Goal: Information Seeking & Learning: Check status

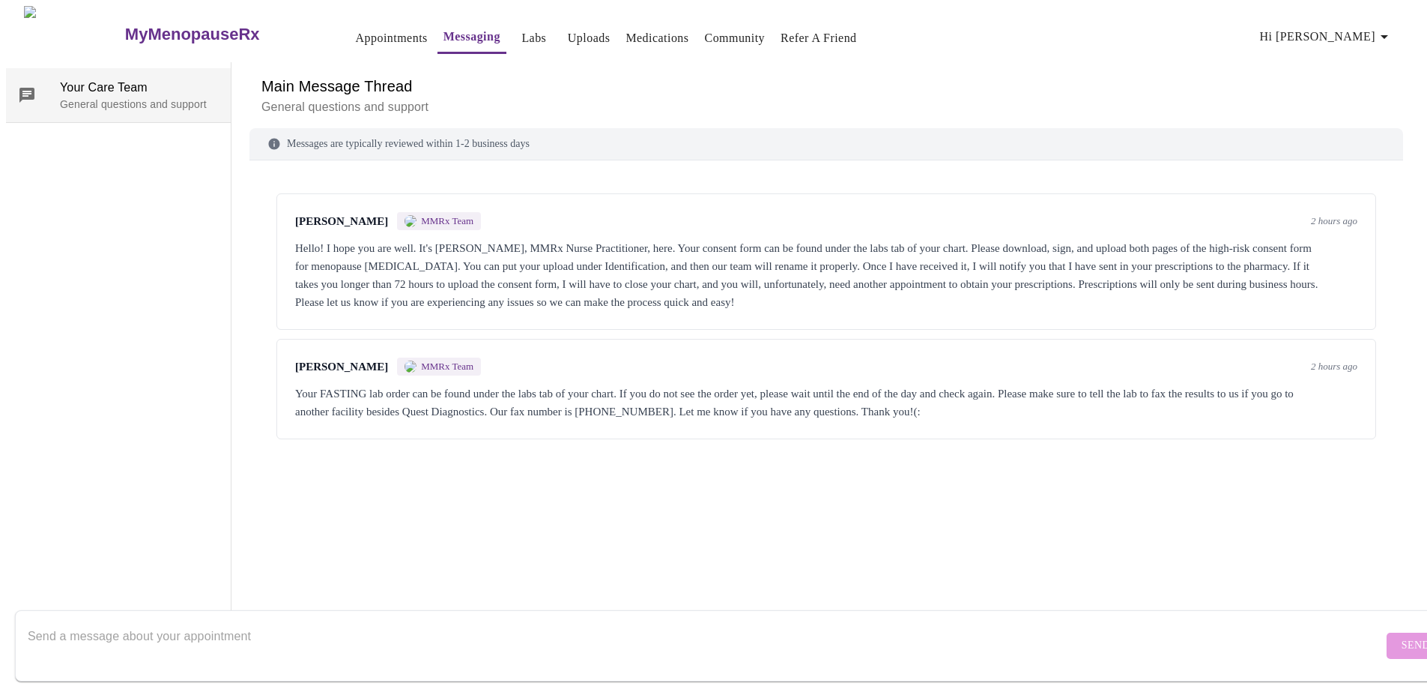
click at [73, 99] on p "General questions and support" at bounding box center [139, 104] width 159 height 15
click at [626, 28] on link "Medications" at bounding box center [657, 38] width 63 height 21
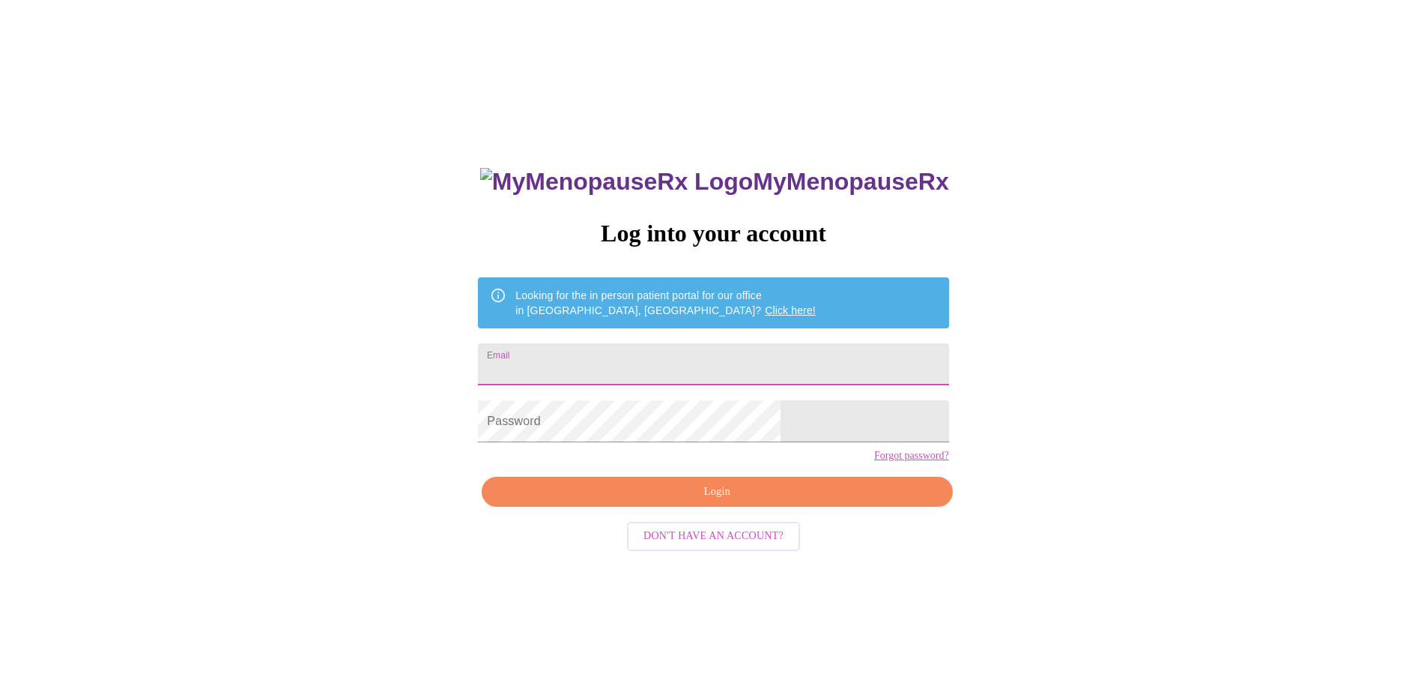
click at [620, 358] on input "Email" at bounding box center [713, 364] width 471 height 42
type input "[EMAIL_ADDRESS][DOMAIN_NAME]"
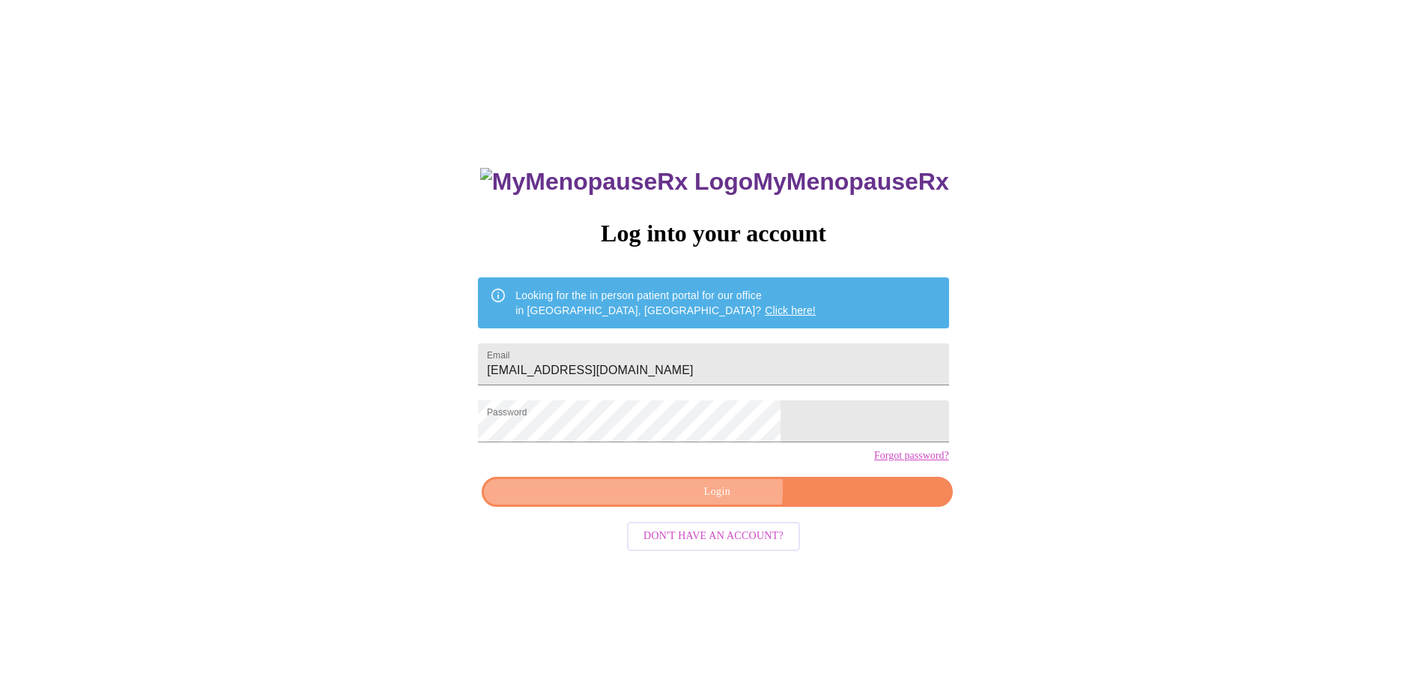
click at [689, 501] on span "Login" at bounding box center [717, 491] width 436 height 19
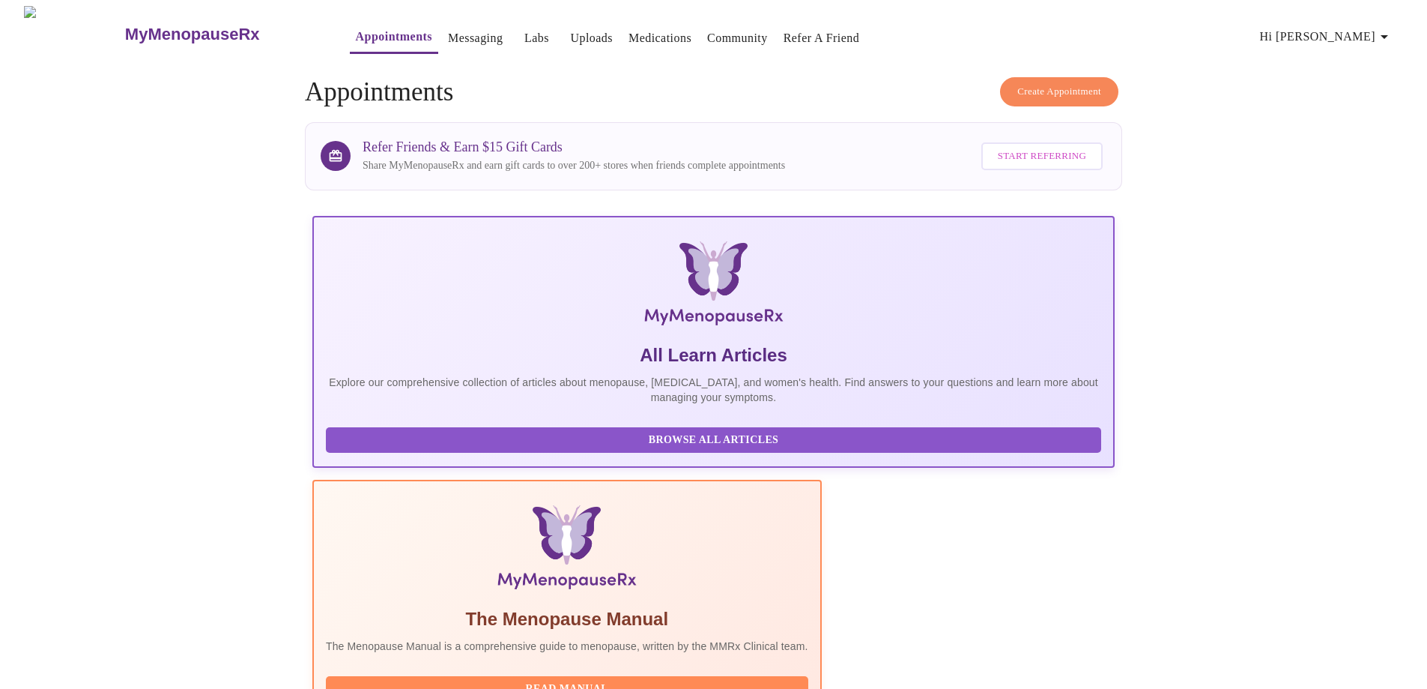
click at [524, 28] on link "Labs" at bounding box center [536, 38] width 25 height 21
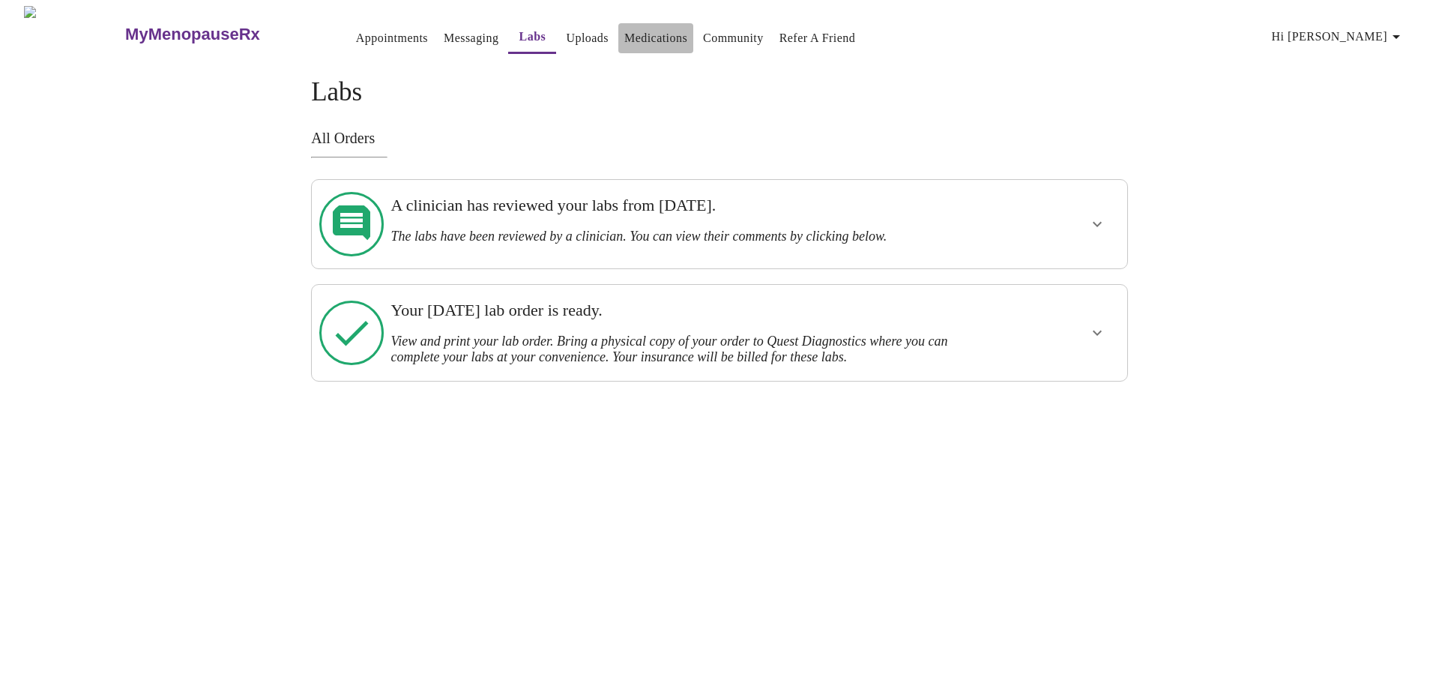
click at [624, 30] on link "Medications" at bounding box center [655, 38] width 63 height 21
